Goal: Information Seeking & Learning: Learn about a topic

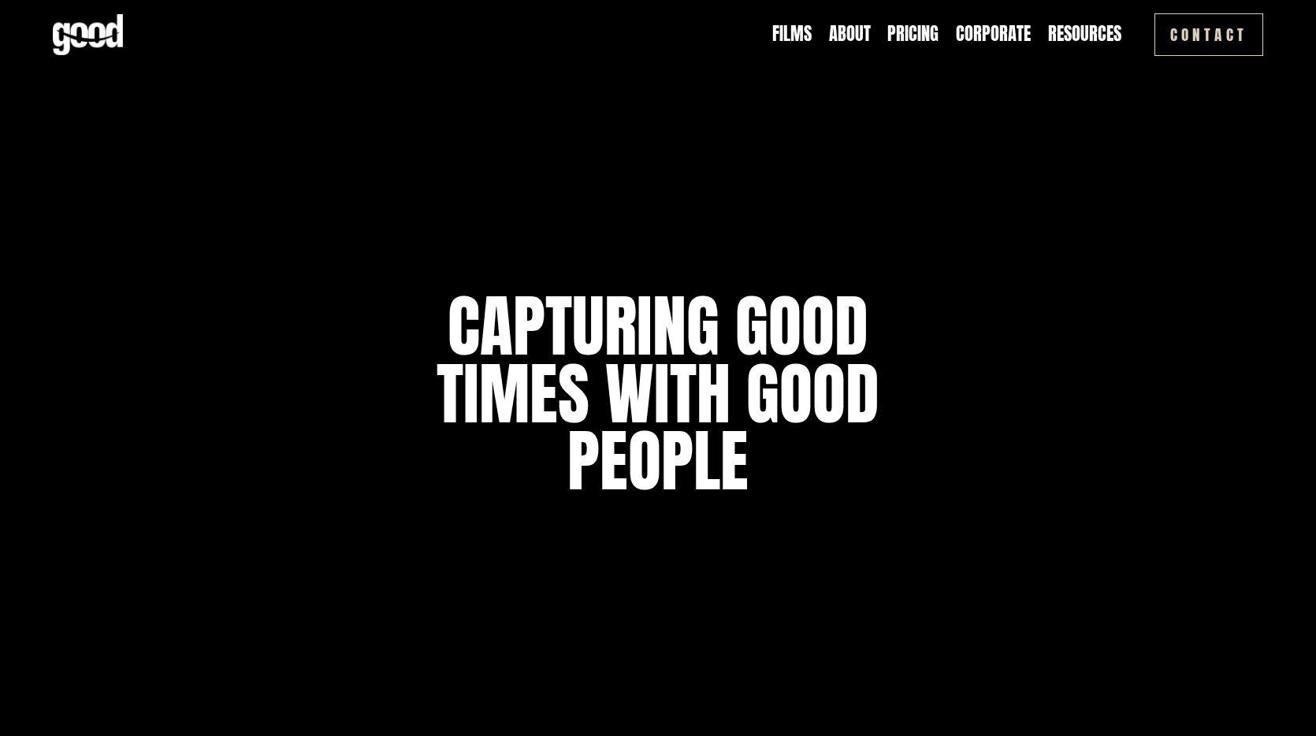
click at [923, 35] on link "Pricing" at bounding box center [912, 34] width 51 height 24
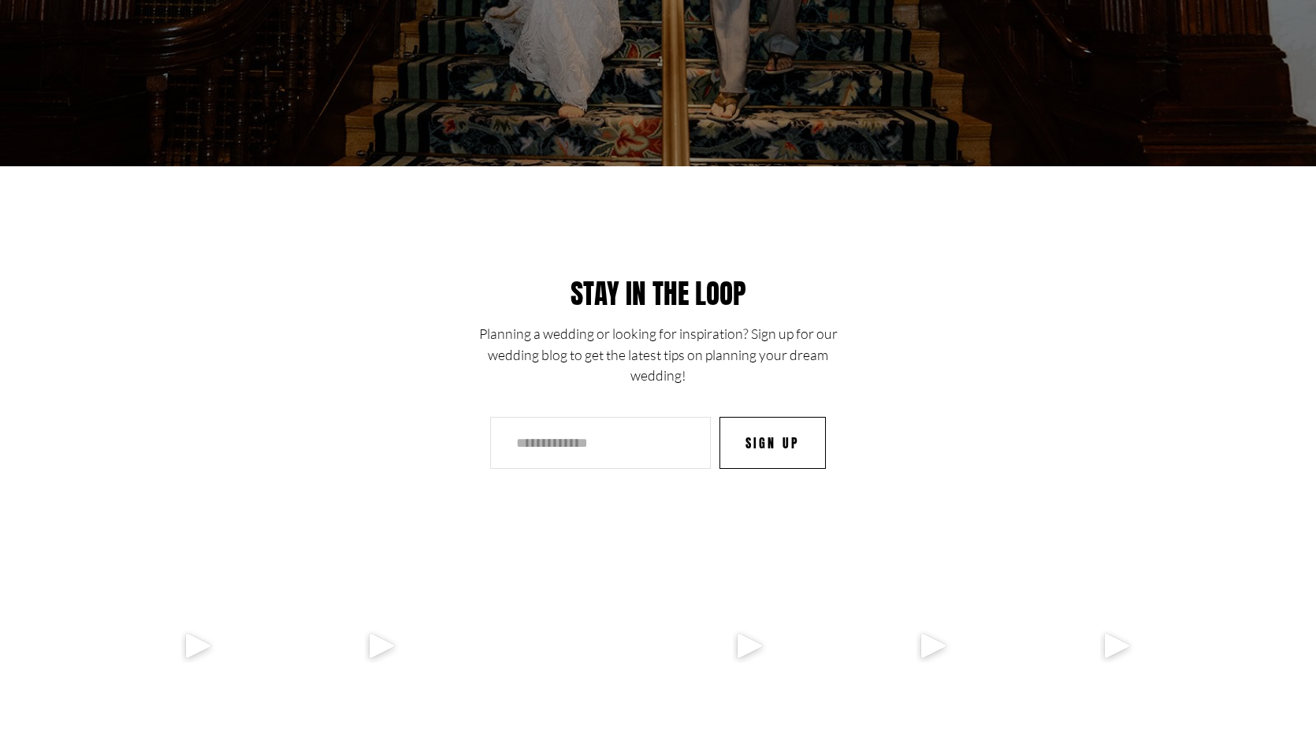
scroll to position [4107, 0]
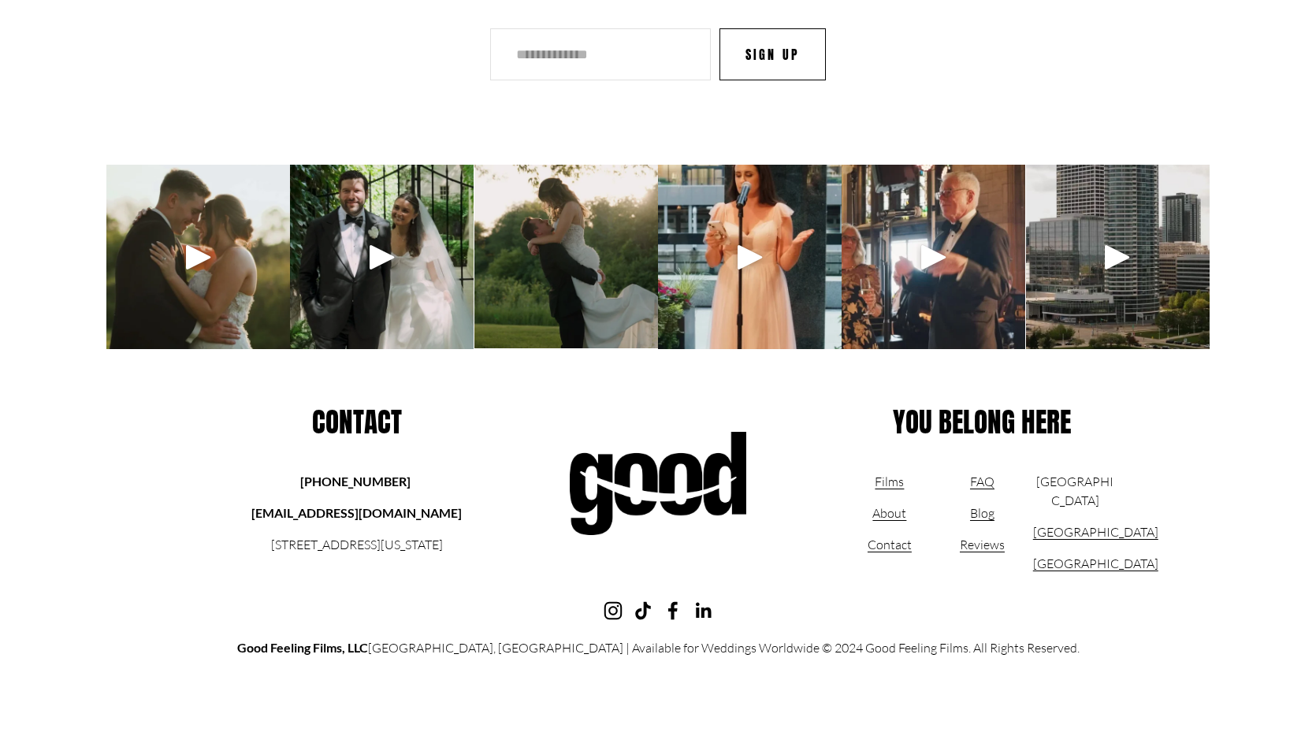
click at [892, 484] on link "Films" at bounding box center [888, 481] width 29 height 19
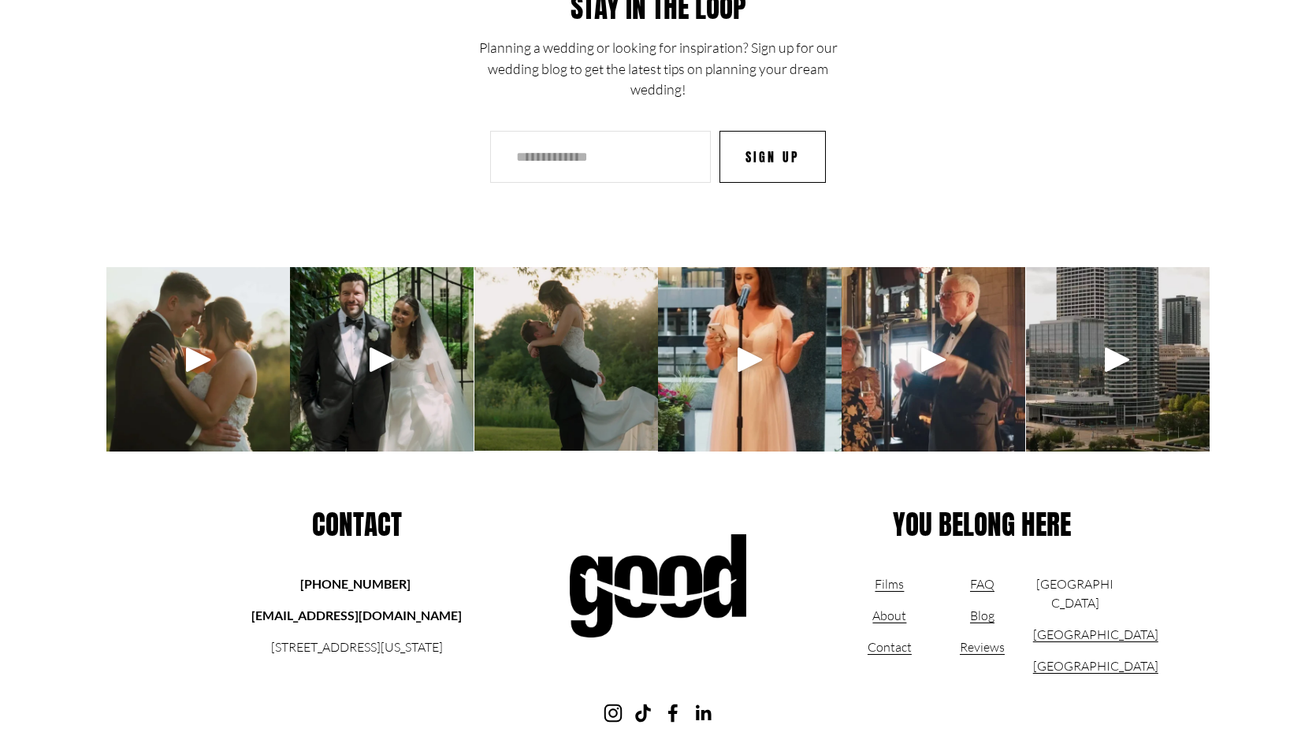
scroll to position [6028, 0]
